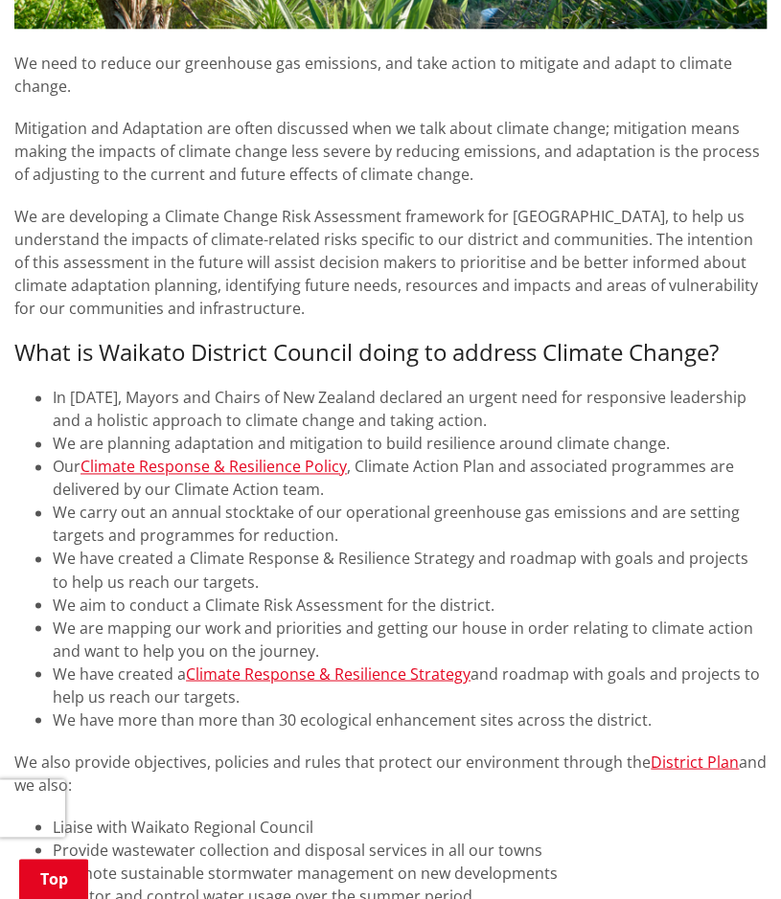
scroll to position [489, 0]
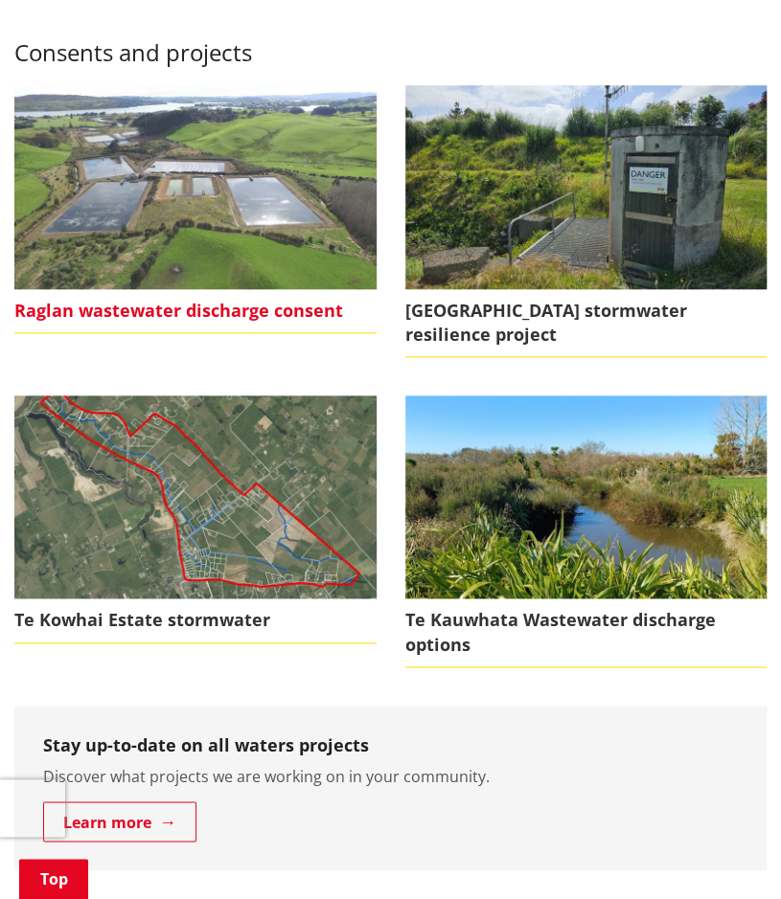
scroll to position [447, 0]
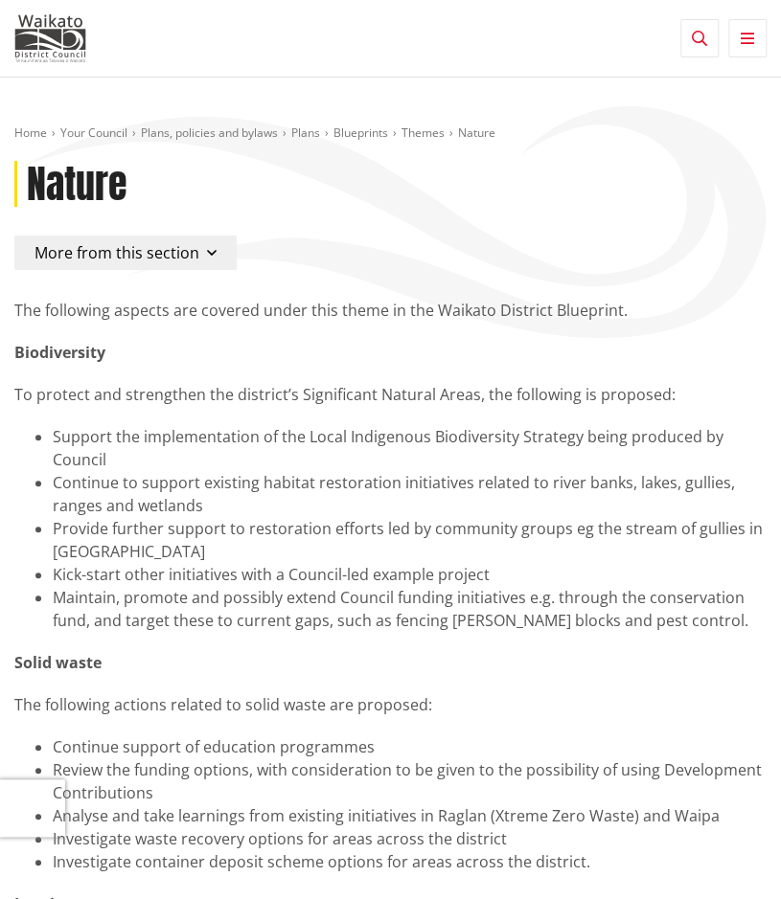
click at [301, 398] on p "To protect and strengthen the district’s Significant Natural Areas, the followi…" at bounding box center [390, 394] width 752 height 23
